Goal: Navigation & Orientation: Find specific page/section

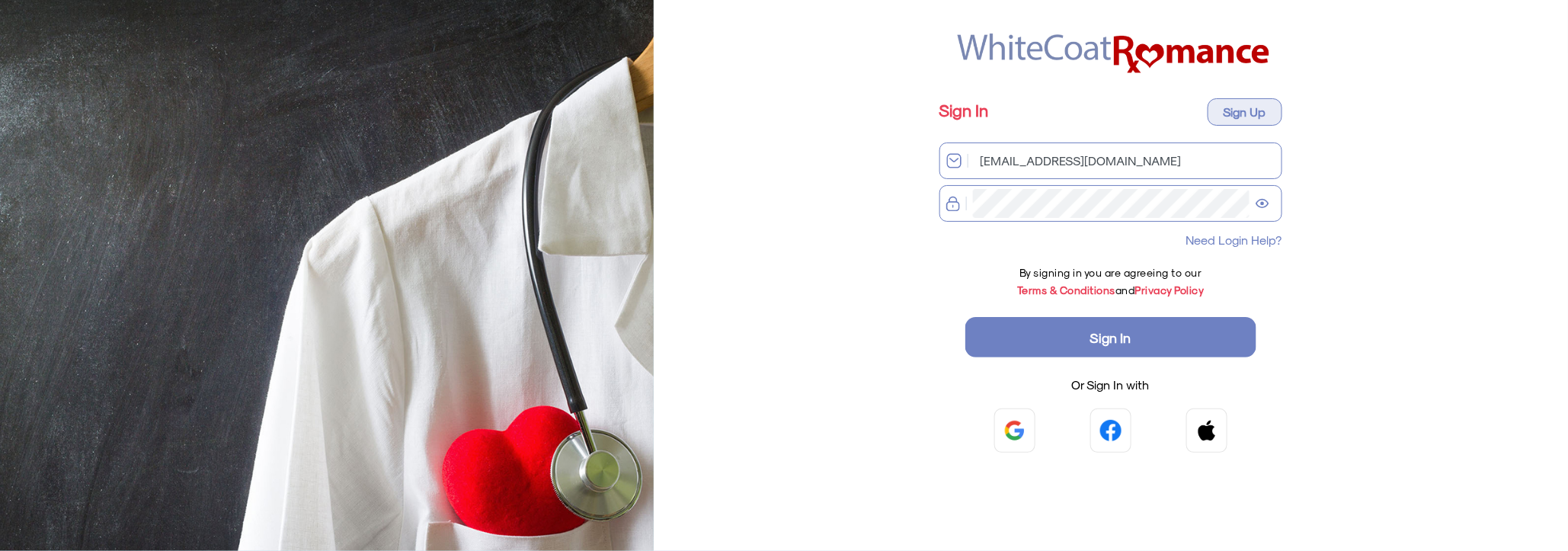
type input "[EMAIL_ADDRESS][DOMAIN_NAME]"
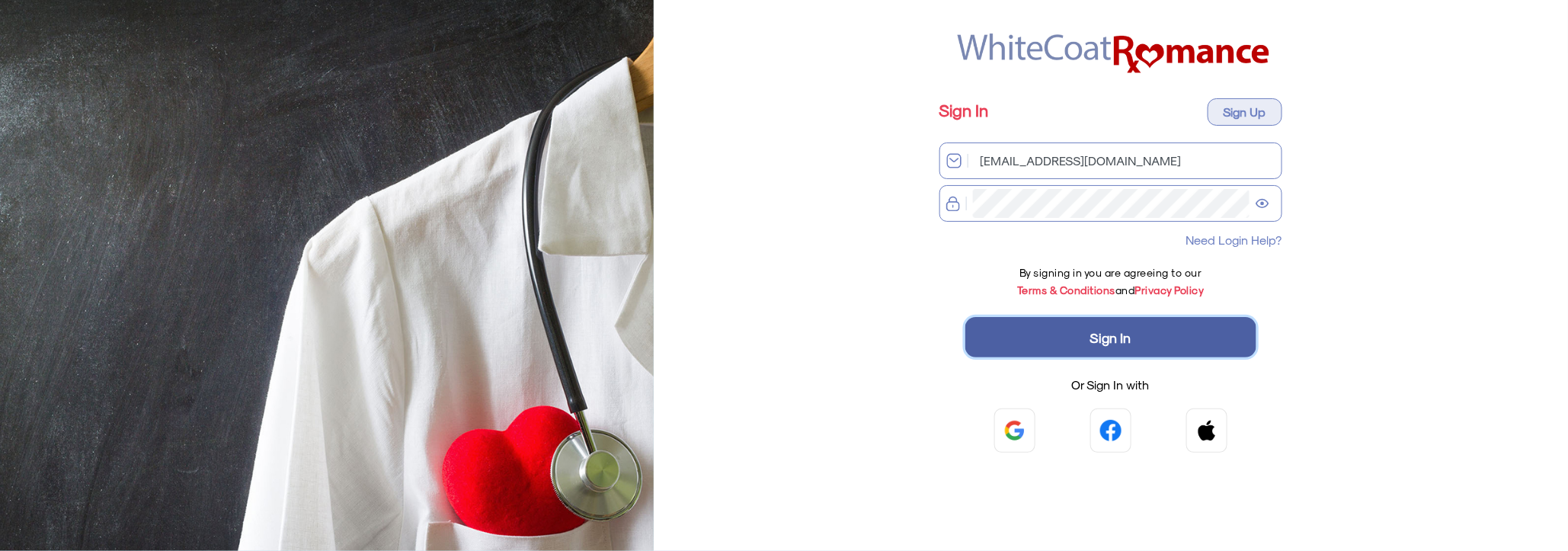
click at [1085, 338] on button "Sign In" at bounding box center [1111, 337] width 291 height 41
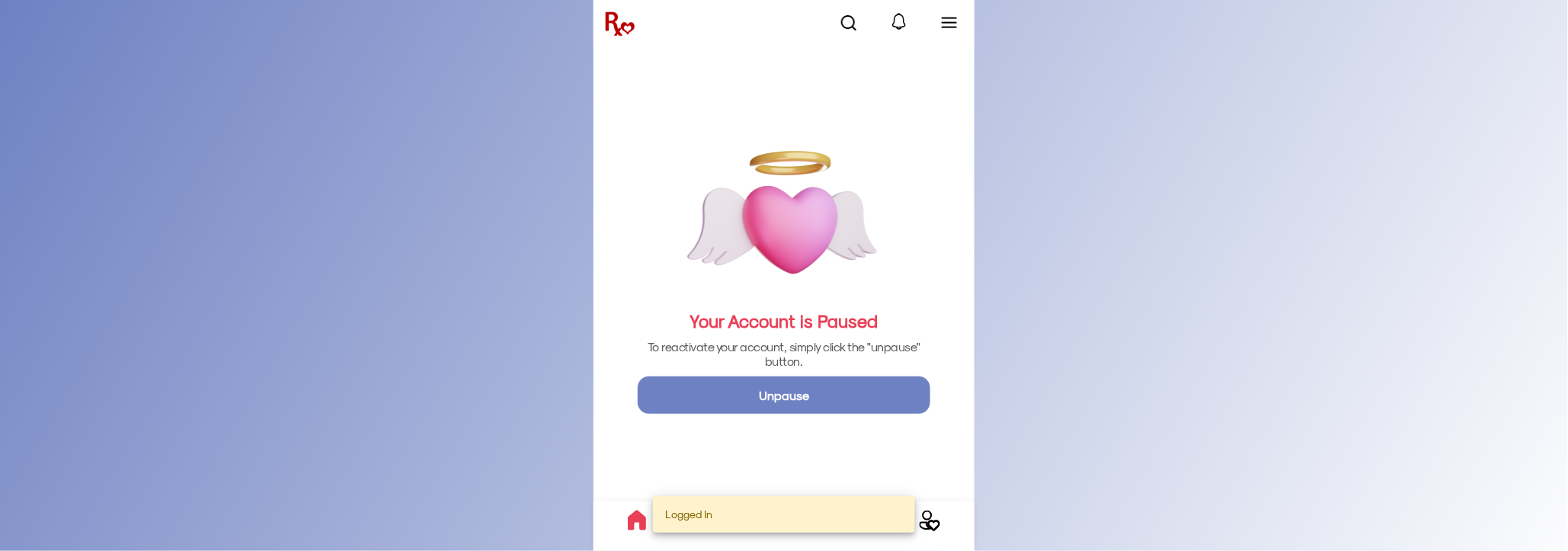
click at [950, 25] on img at bounding box center [950, 23] width 18 height 18
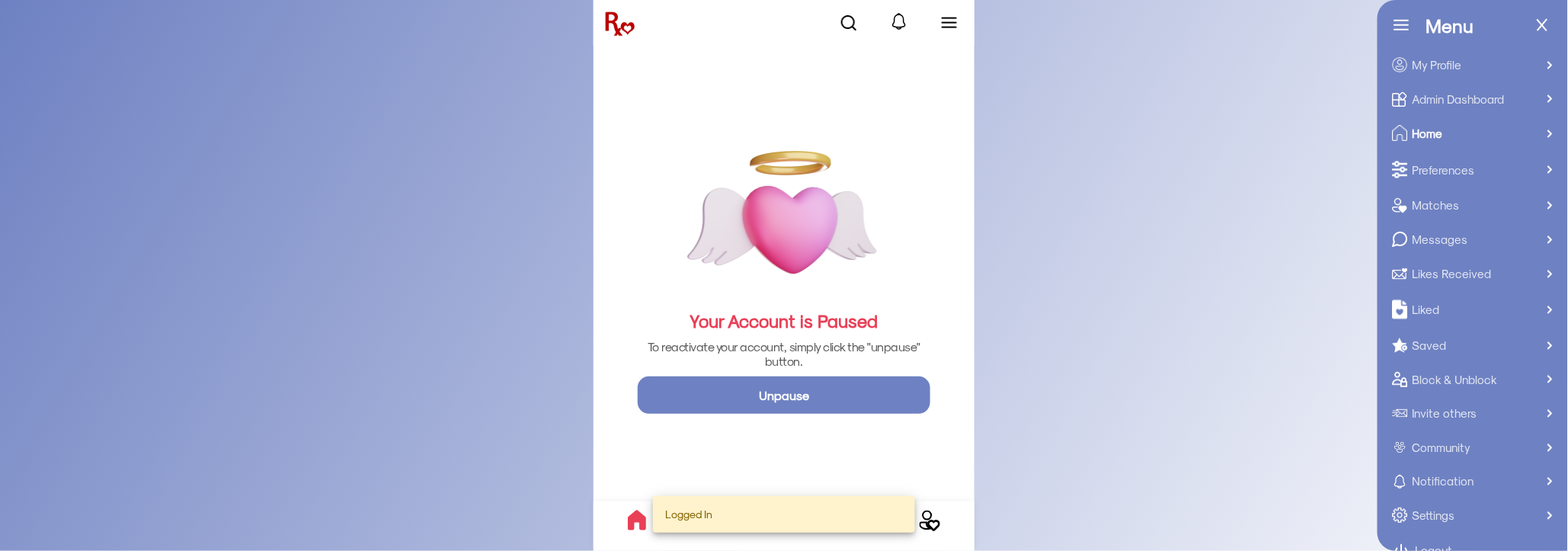
click at [1453, 96] on span "Admin Dashboard" at bounding box center [1478, 99] width 131 height 16
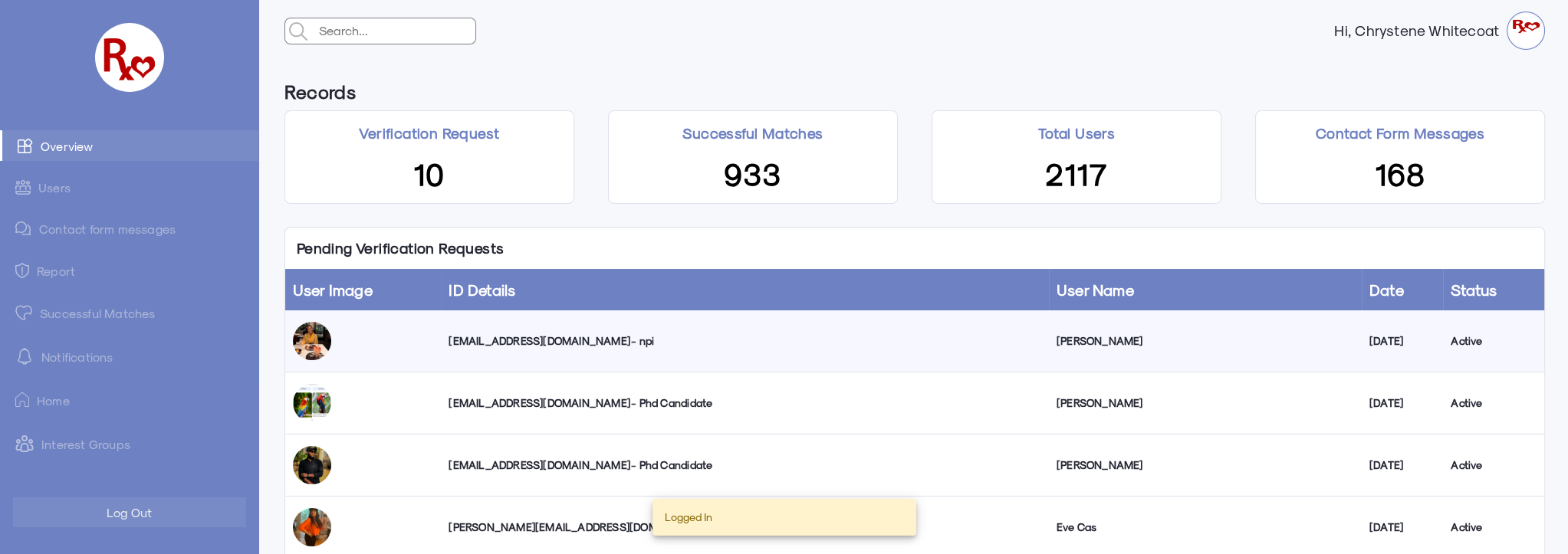
click at [139, 309] on link "Successful Matches" at bounding box center [129, 312] width 258 height 31
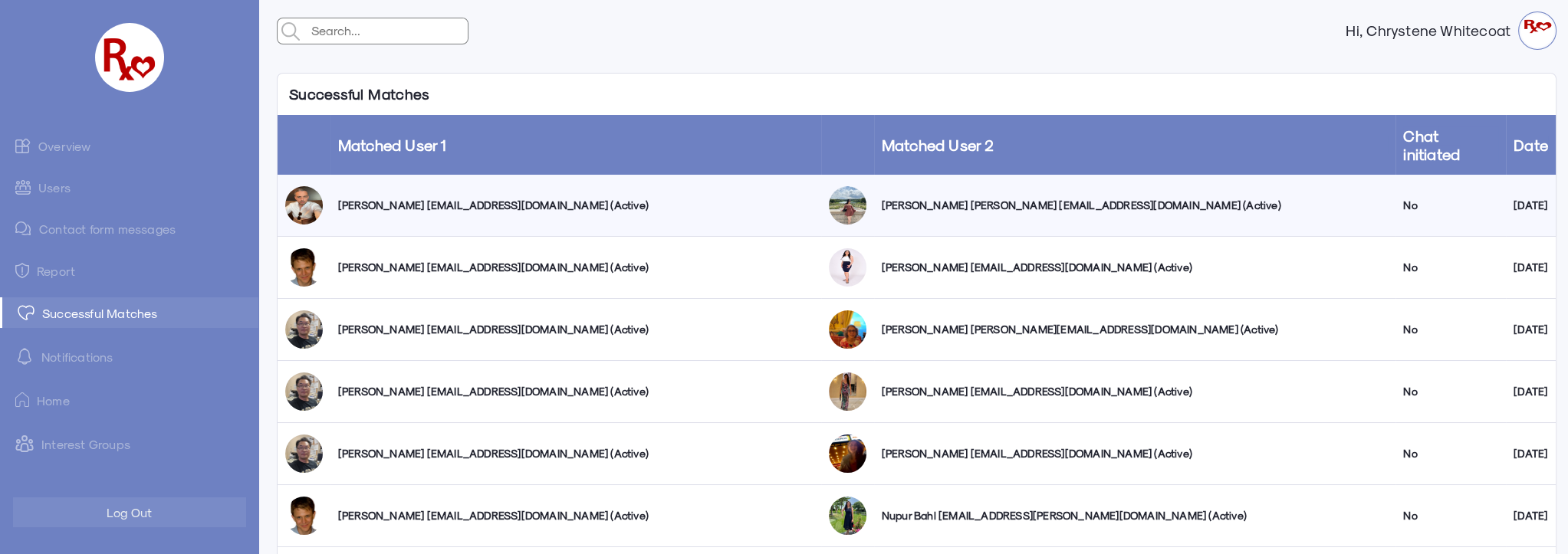
click at [50, 187] on link "Users" at bounding box center [129, 187] width 258 height 30
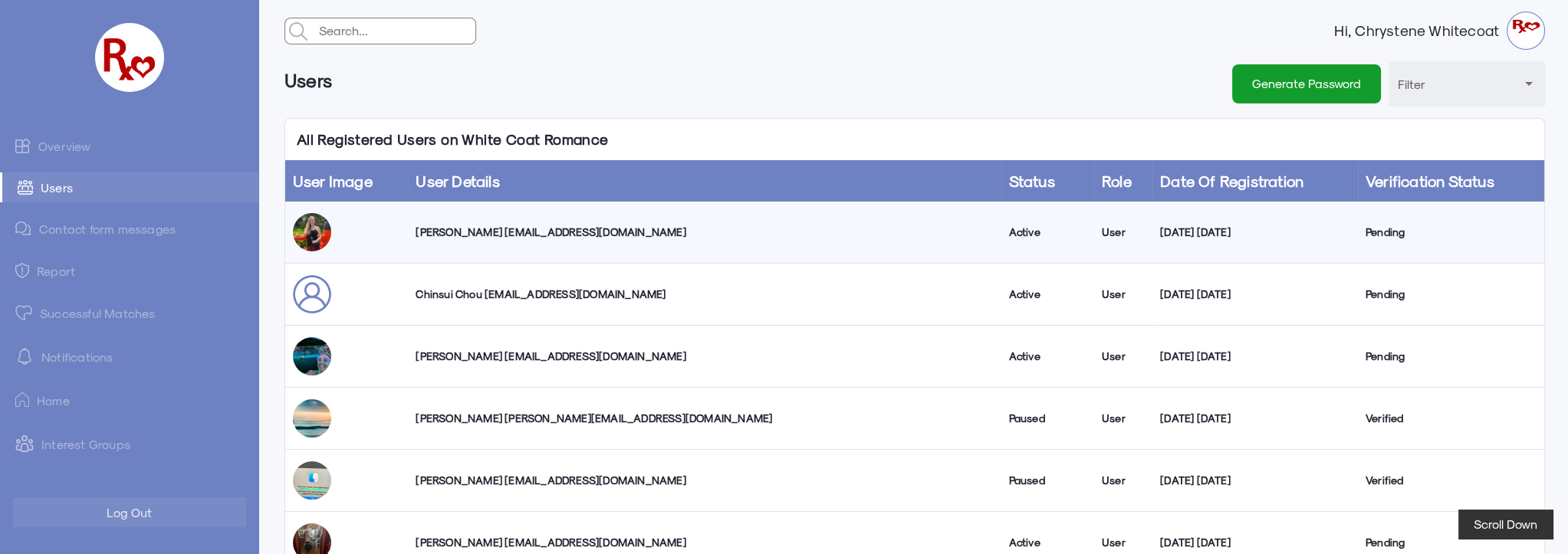
click at [84, 149] on link "Overview" at bounding box center [129, 145] width 258 height 31
